Goal: Find contact information: Find contact information

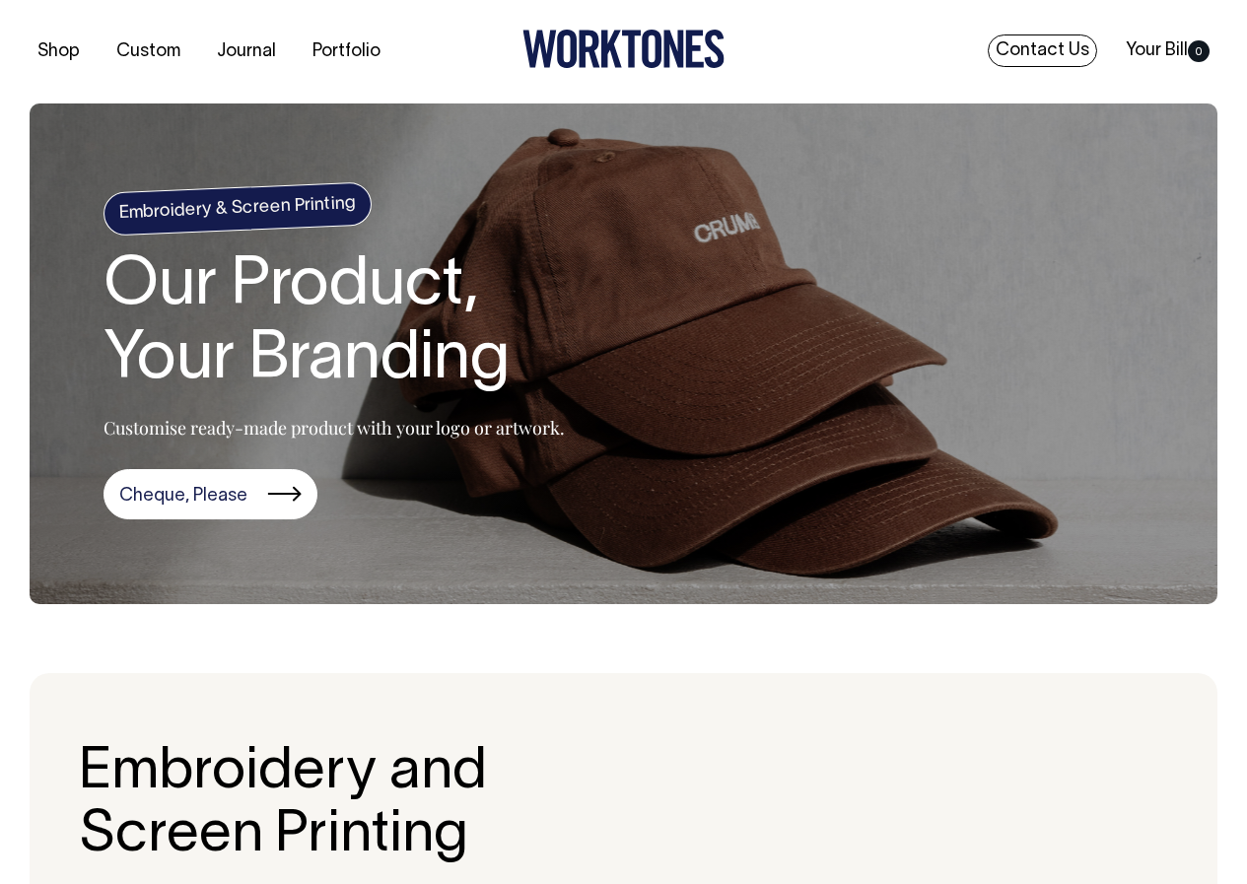
click at [1061, 61] on link "Contact Us" at bounding box center [1041, 50] width 109 height 33
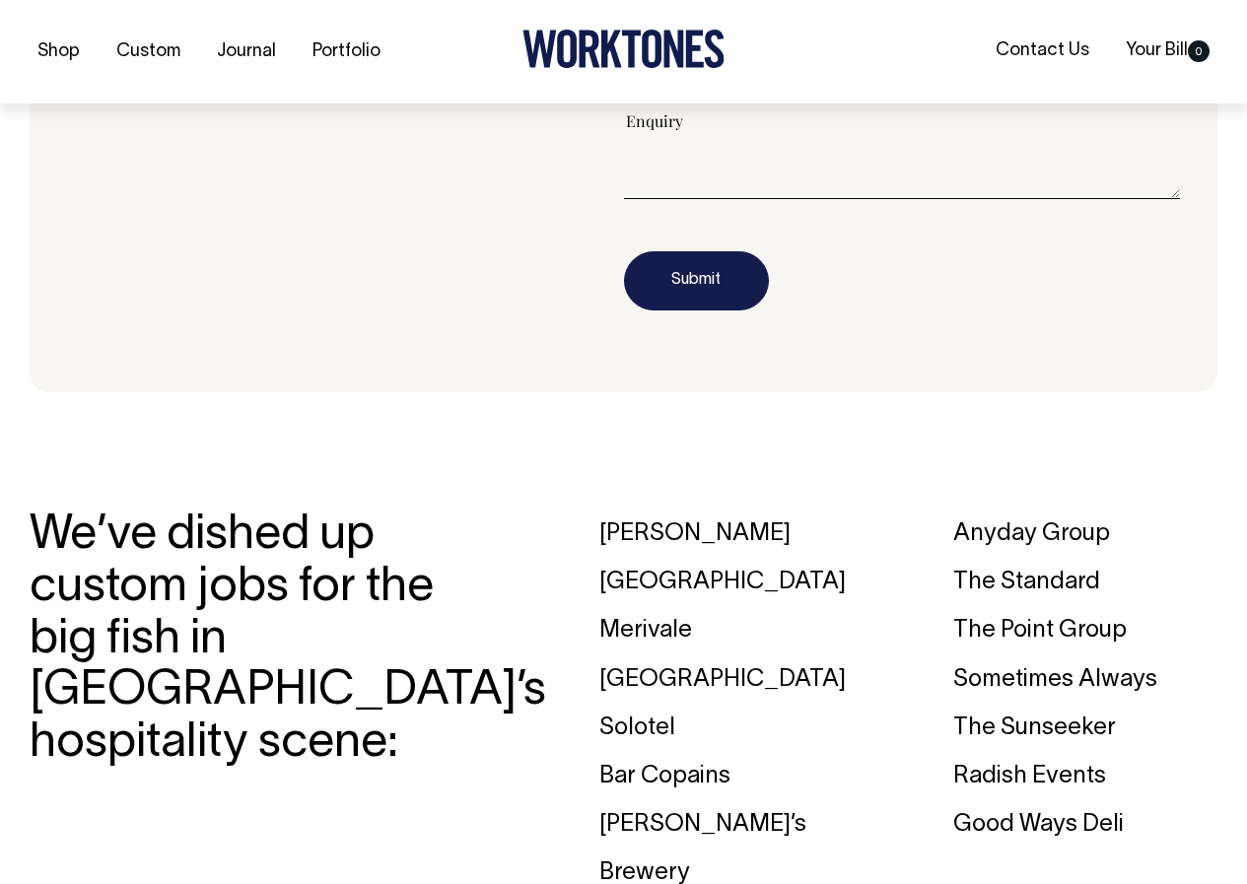
scroll to position [2303, 0]
